Goal: Find specific page/section: Find specific page/section

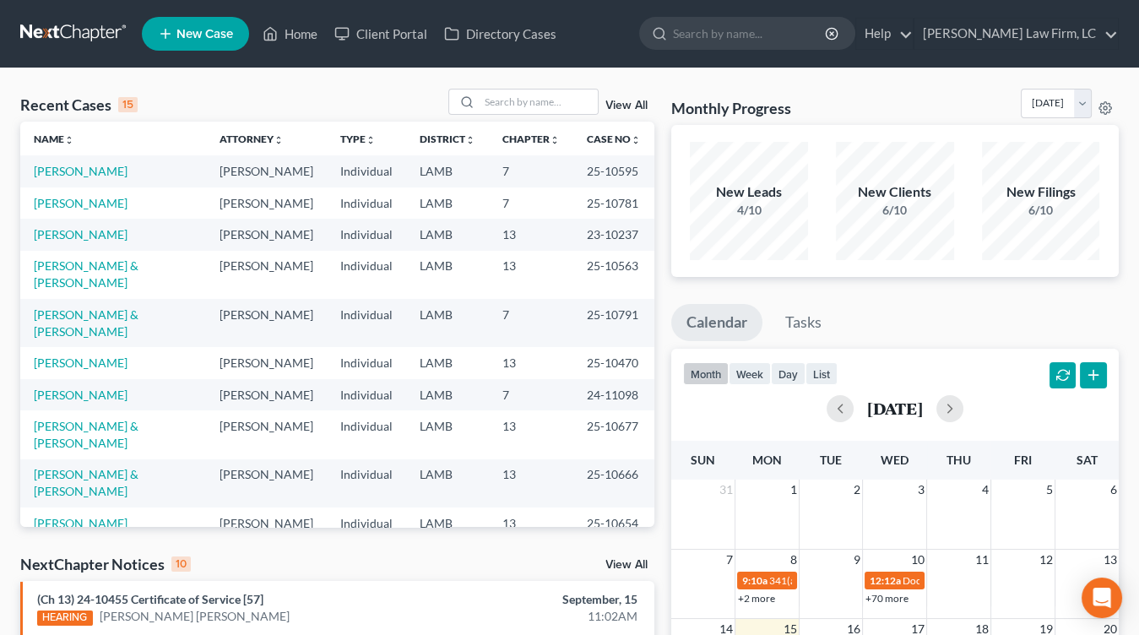
click at [75, 32] on link at bounding box center [74, 34] width 108 height 30
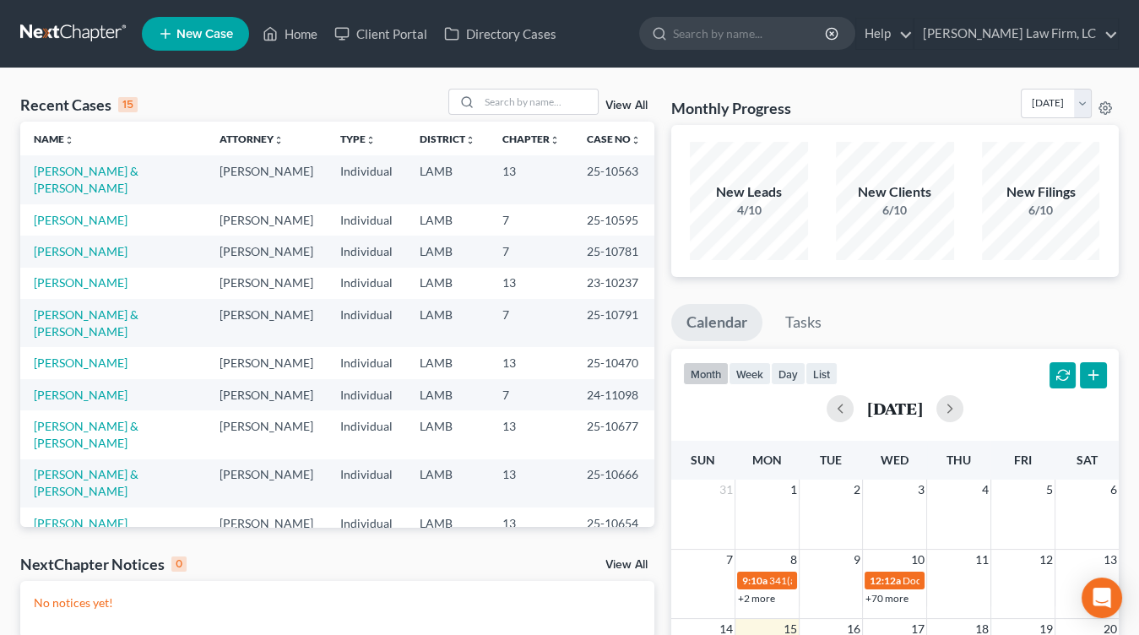
click at [265, 268] on td "[PERSON_NAME]" at bounding box center [266, 283] width 121 height 31
click at [94, 20] on link at bounding box center [74, 34] width 108 height 30
click at [89, 27] on link at bounding box center [74, 34] width 108 height 30
drag, startPoint x: 393, startPoint y: 307, endPoint x: 573, endPoint y: 127, distance: 254.3
click at [406, 305] on td "LAMB" at bounding box center [447, 323] width 83 height 48
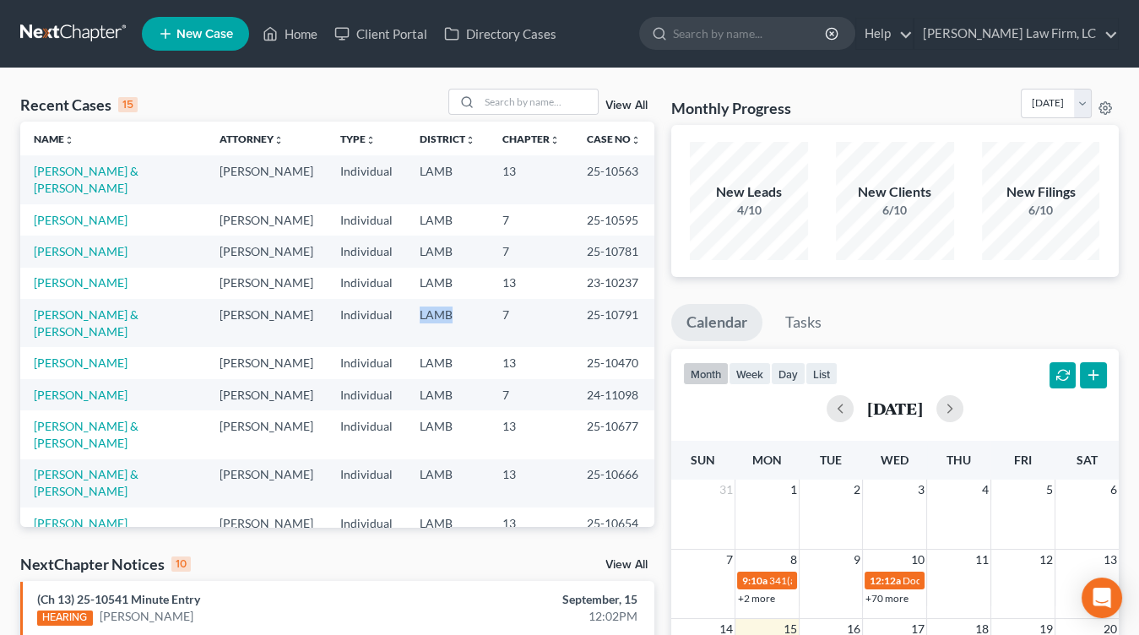
scroll to position [1, 0]
drag, startPoint x: 483, startPoint y: 261, endPoint x: 482, endPoint y: 243, distance: 17.7
click at [489, 268] on td "13" at bounding box center [531, 283] width 84 height 31
